Goal: Task Accomplishment & Management: Manage account settings

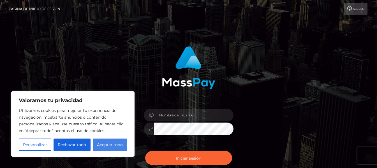
click at [107, 140] on button "Aceptar todo" at bounding box center [110, 144] width 34 height 12
checkbox input "true"
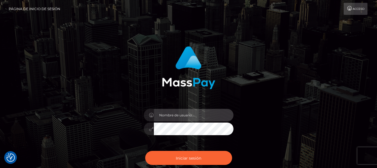
click at [174, 121] on input "text" at bounding box center [194, 115] width 80 height 13
type input "[EMAIL_ADDRESS][DOMAIN_NAME]"
click at [145, 151] on button "Iniciar sesión" at bounding box center [188, 158] width 87 height 14
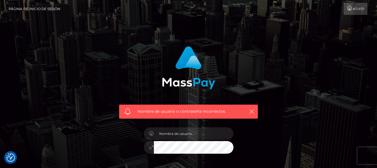
checkbox input "true"
click at [249, 113] on icon "button" at bounding box center [252, 112] width 6 height 6
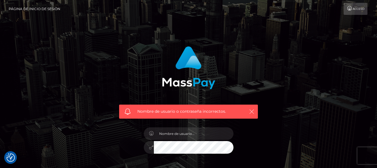
click at [252, 109] on icon "button" at bounding box center [252, 112] width 6 height 6
click at [250, 112] on icon "button" at bounding box center [252, 112] width 6 height 6
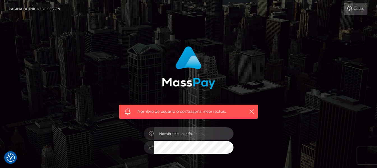
click at [207, 136] on input "text" at bounding box center [194, 133] width 80 height 13
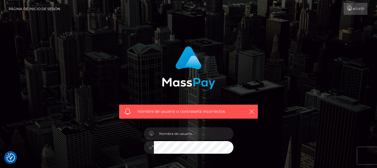
click at [358, 13] on link "Acceso" at bounding box center [355, 9] width 24 height 12
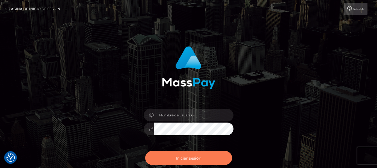
checkbox input "true"
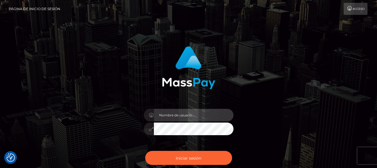
click at [198, 118] on input "text" at bounding box center [194, 115] width 80 height 13
type input "1998-01-21"
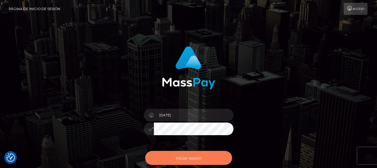
click at [196, 154] on button "Iniciar sesión" at bounding box center [188, 158] width 87 height 14
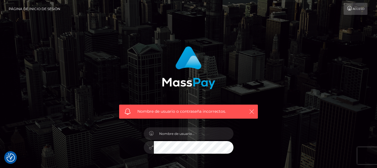
click at [251, 110] on icon "button" at bounding box center [252, 112] width 6 height 6
click at [252, 110] on icon "button" at bounding box center [252, 112] width 6 height 6
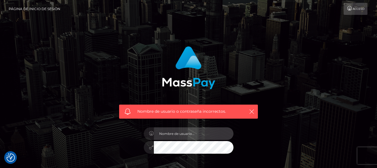
click at [175, 135] on input "text" at bounding box center [194, 133] width 80 height 13
type input "[EMAIL_ADDRESS][DOMAIN_NAME]"
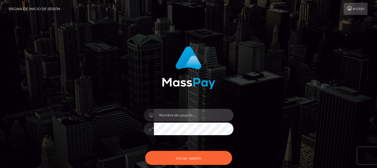
click at [178, 113] on input "text" at bounding box center [194, 115] width 80 height 13
type input "[EMAIL_ADDRESS][DOMAIN_NAME]"
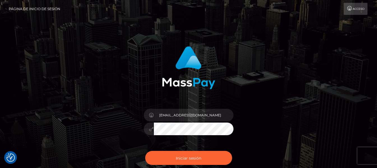
click at [145, 151] on button "Iniciar sesión" at bounding box center [188, 158] width 87 height 14
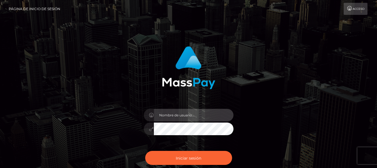
click at [169, 119] on input "text" at bounding box center [194, 115] width 80 height 13
type input "[EMAIL_ADDRESS][DOMAIN_NAME]"
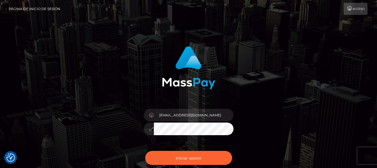
click at [145, 151] on button "Iniciar sesión" at bounding box center [188, 158] width 87 height 14
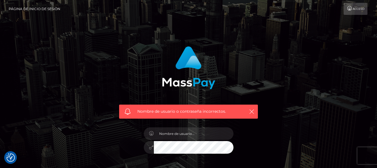
checkbox input "true"
click at [357, 10] on font "Acceso" at bounding box center [358, 9] width 12 height 4
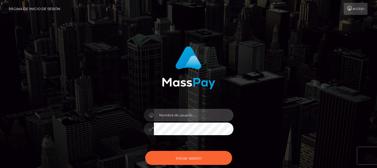
click at [196, 117] on input "text" at bounding box center [194, 115] width 80 height 13
type input "1998-01-21"
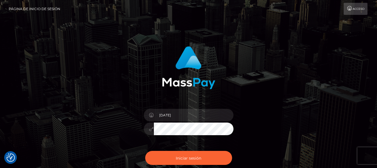
click at [145, 151] on button "Iniciar sesión" at bounding box center [188, 158] width 87 height 14
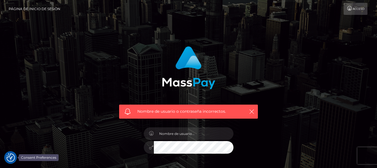
click at [9, 158] on img "Preferencias de consentimiento" at bounding box center [10, 157] width 8 height 8
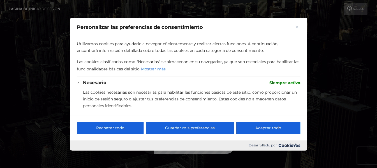
click at [297, 27] on img "Cerca" at bounding box center [296, 27] width 3 height 3
